Goal: Task Accomplishment & Management: Manage account settings

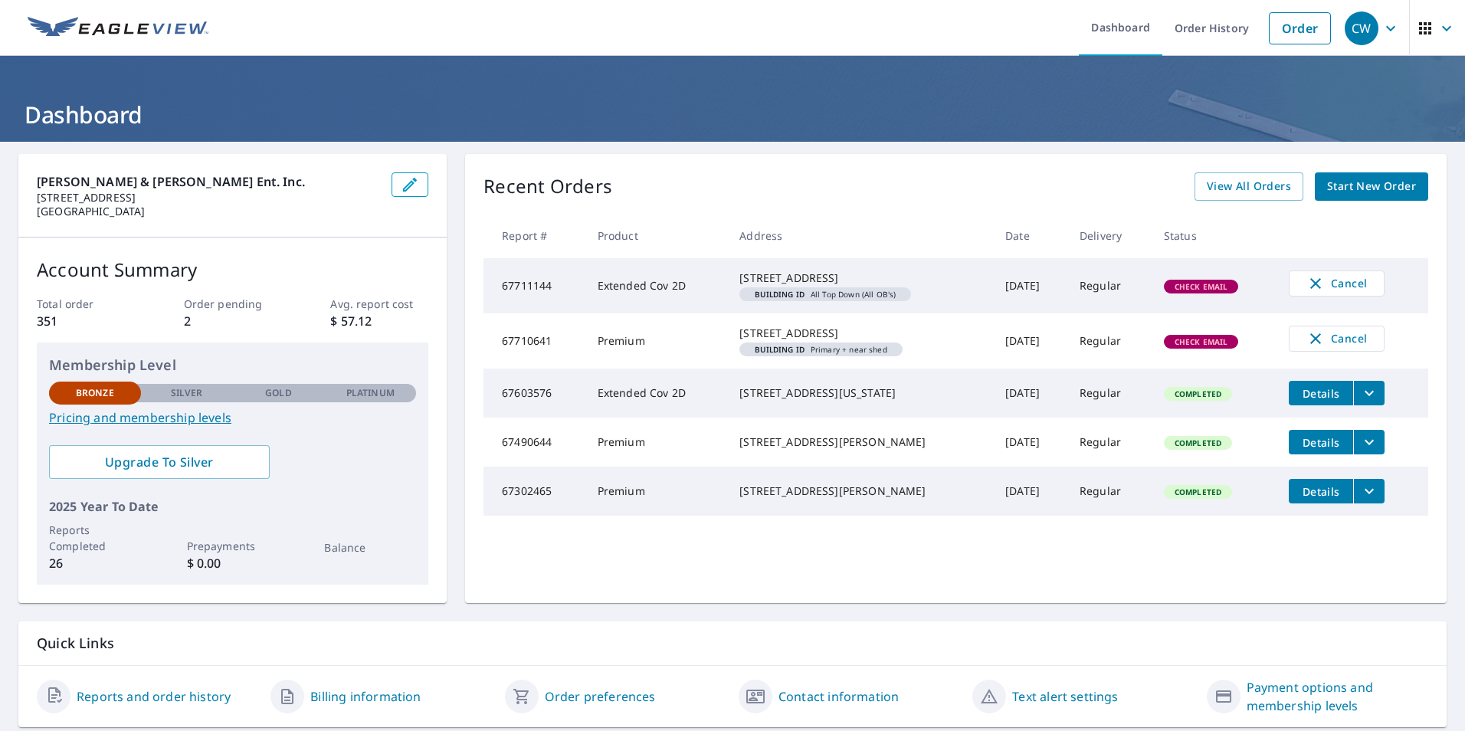
click at [530, 297] on td "67711144" at bounding box center [535, 285] width 102 height 55
click at [796, 298] on span "Building ID All Top Down (All OB's)" at bounding box center [825, 294] width 159 height 8
click at [1186, 292] on span "Check Email" at bounding box center [1202, 286] width 72 height 11
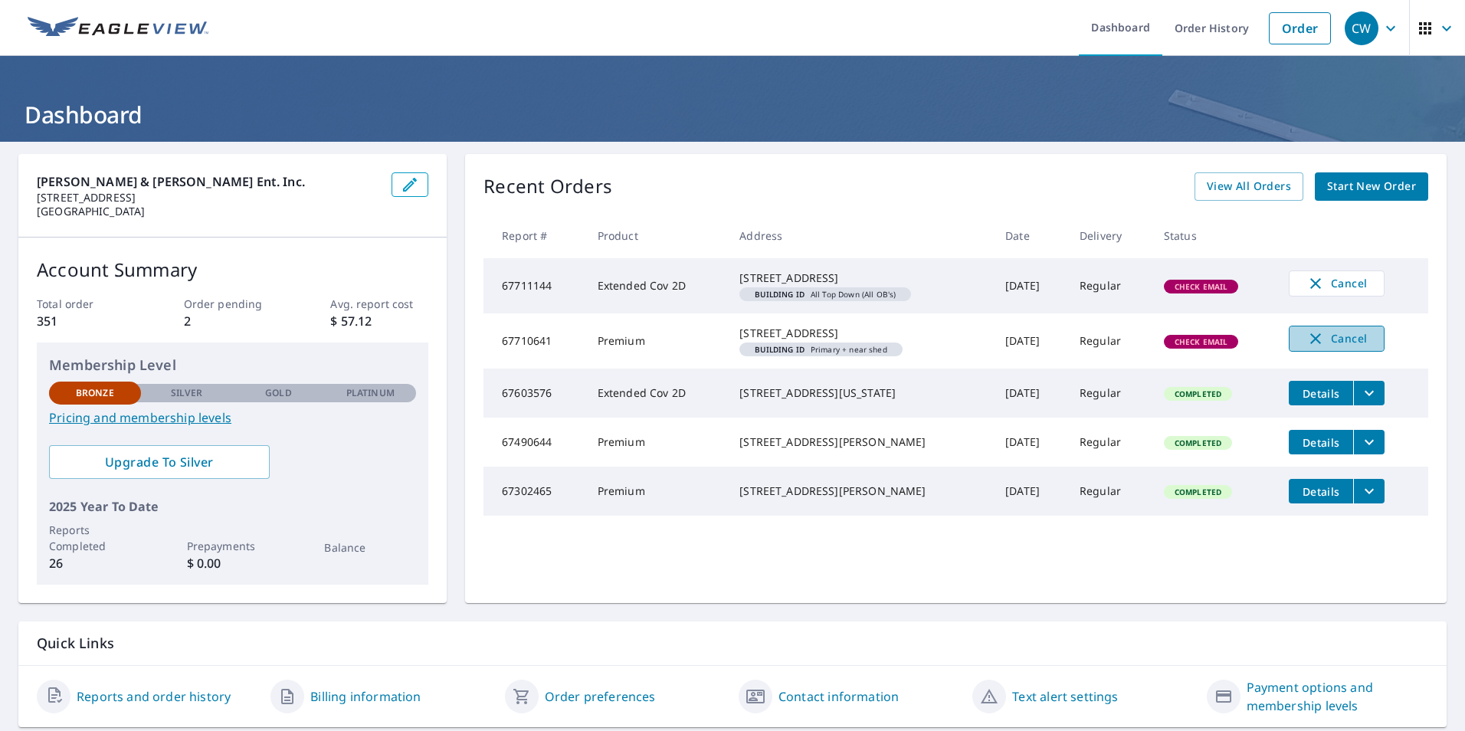
click at [1317, 348] on icon "button" at bounding box center [1316, 339] width 18 height 18
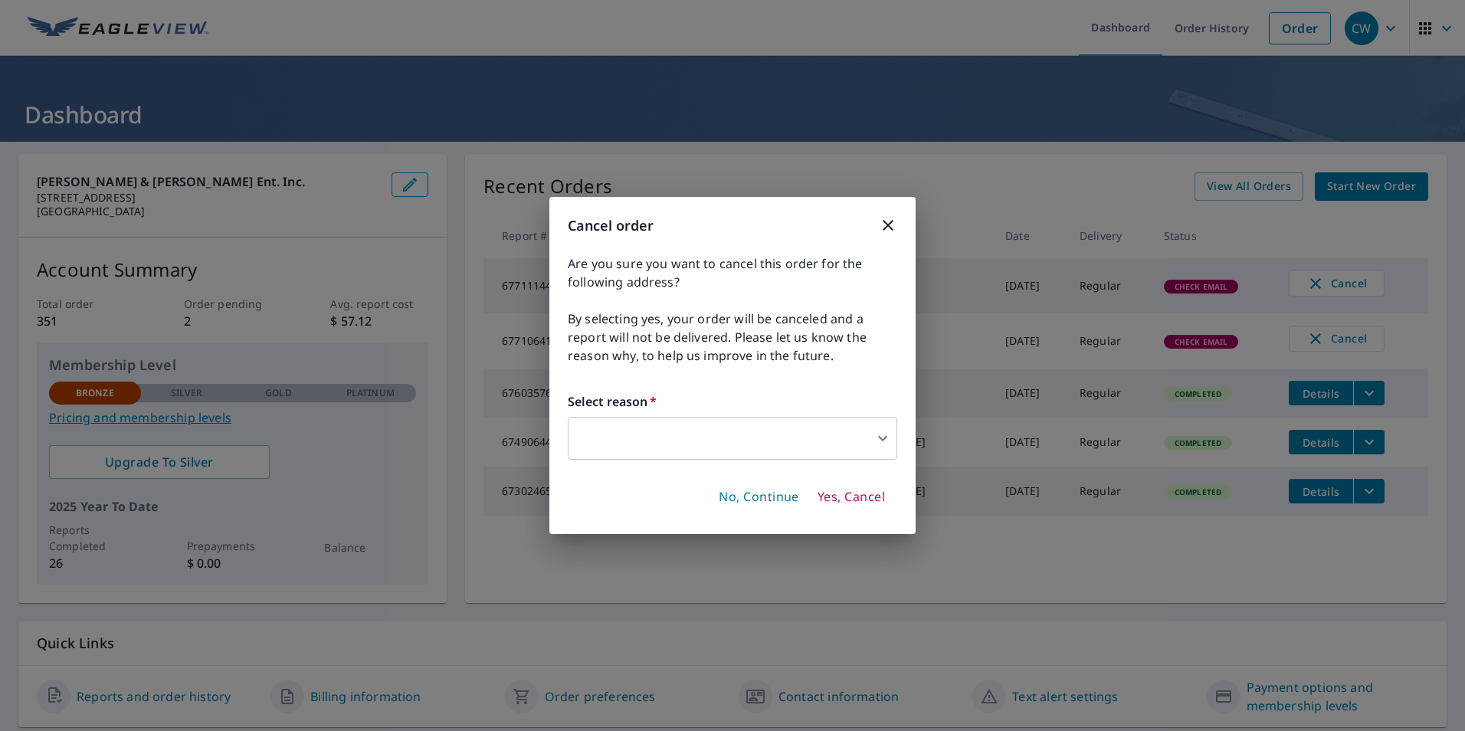
click at [690, 435] on body "CW CW Dashboard Order History Order CW Dashboard [PERSON_NAME] & [PERSON_NAME] …" at bounding box center [732, 365] width 1465 height 731
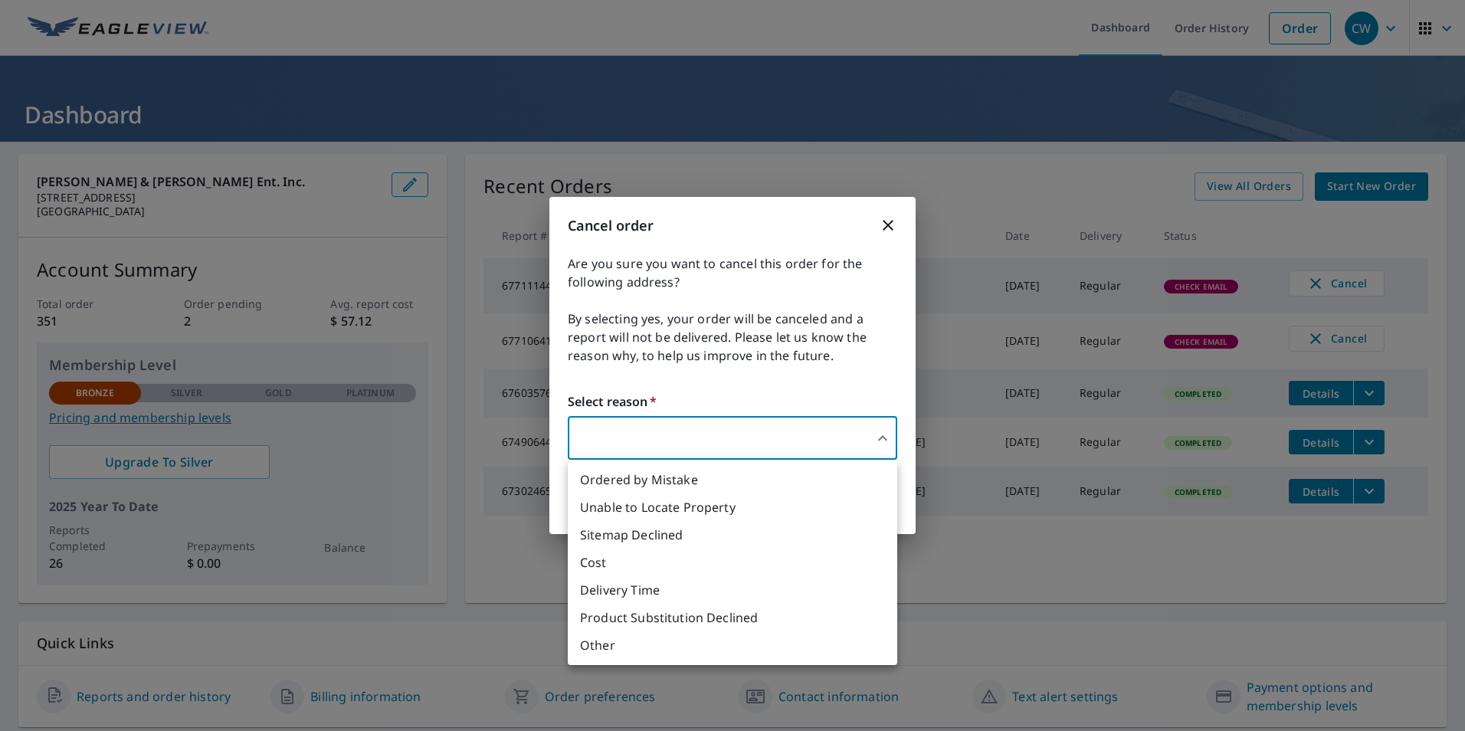
click at [673, 477] on li "Ordered by Mistake" at bounding box center [733, 480] width 330 height 28
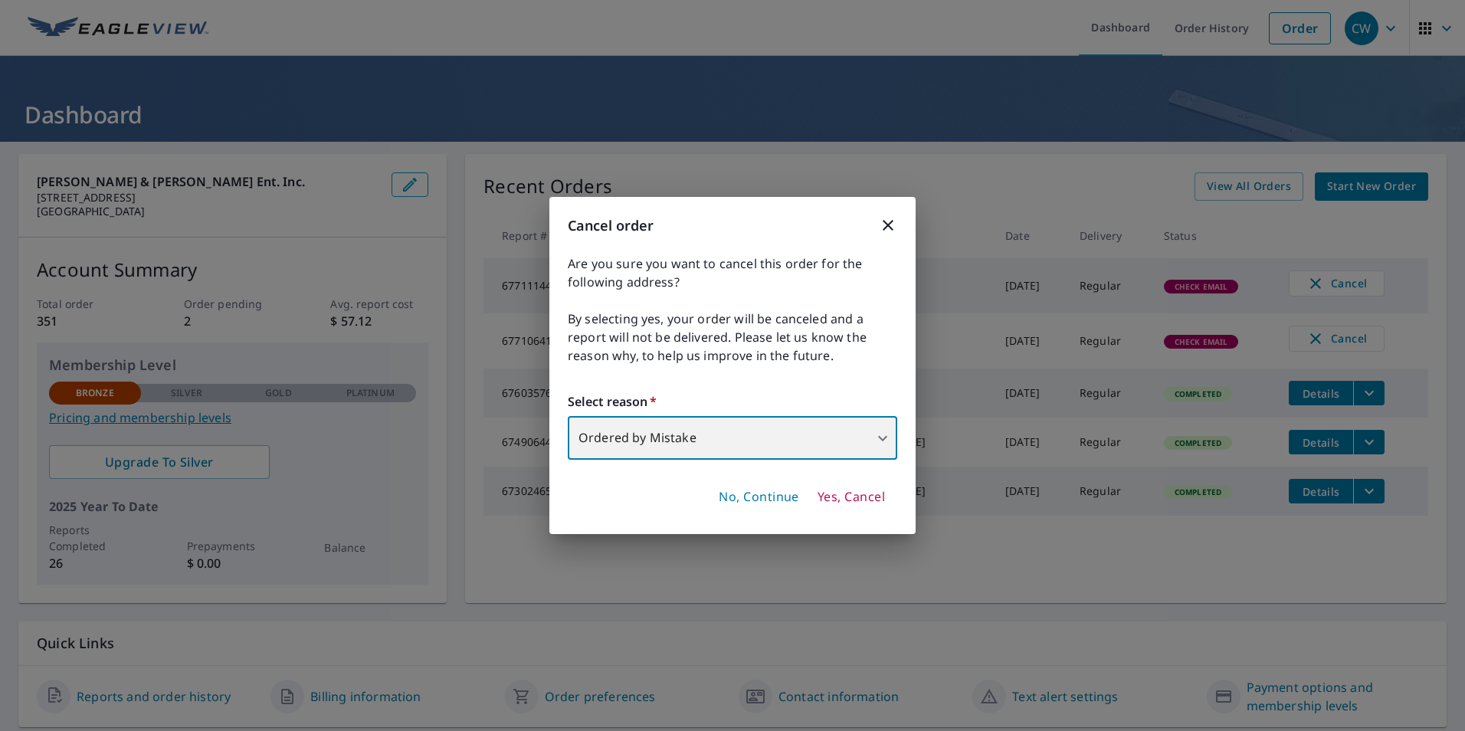
type input "30"
click at [861, 494] on span "Yes, Cancel" at bounding box center [851, 497] width 67 height 17
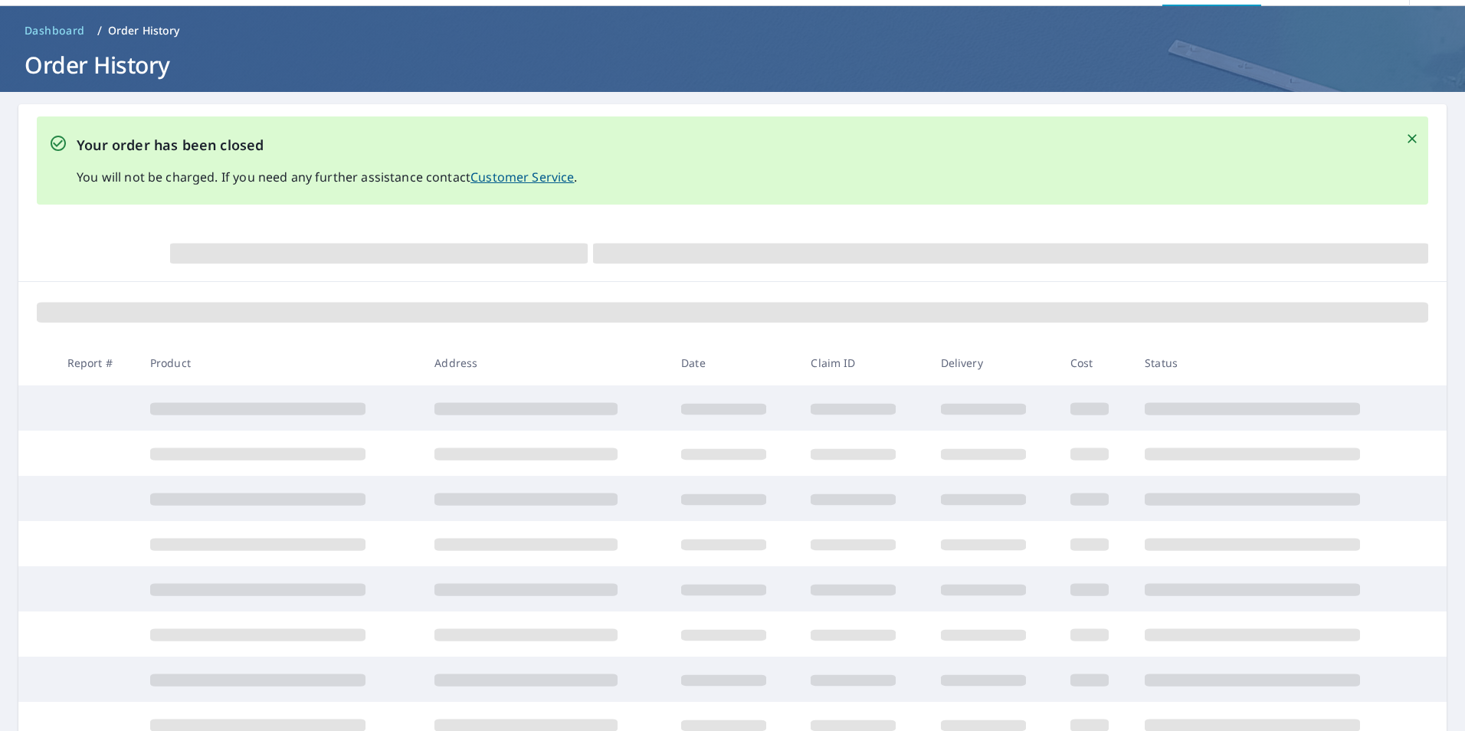
scroll to position [153, 0]
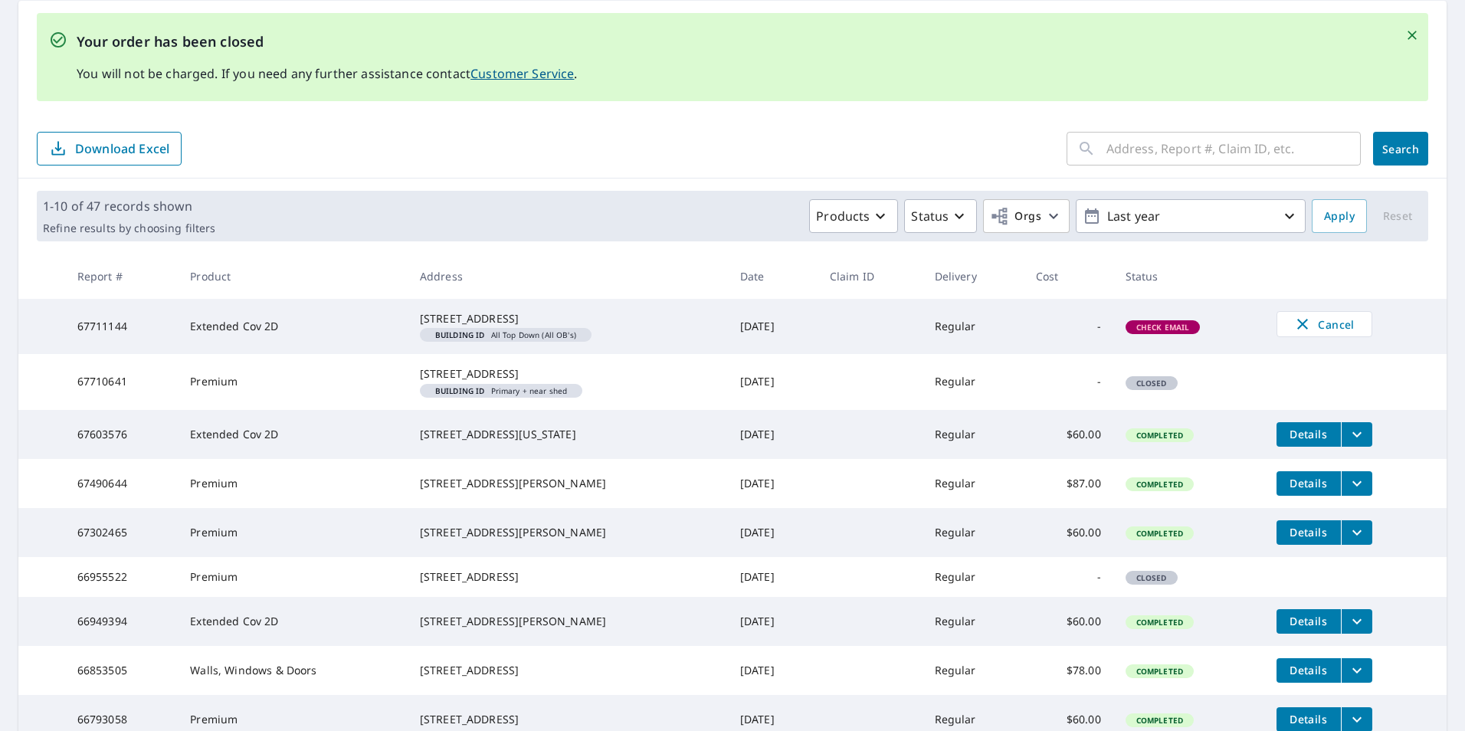
click at [1134, 333] on span "Check Email" at bounding box center [1163, 327] width 72 height 11
click at [1149, 441] on span "Completed" at bounding box center [1159, 435] width 65 height 11
